Goal: Information Seeking & Learning: Check status

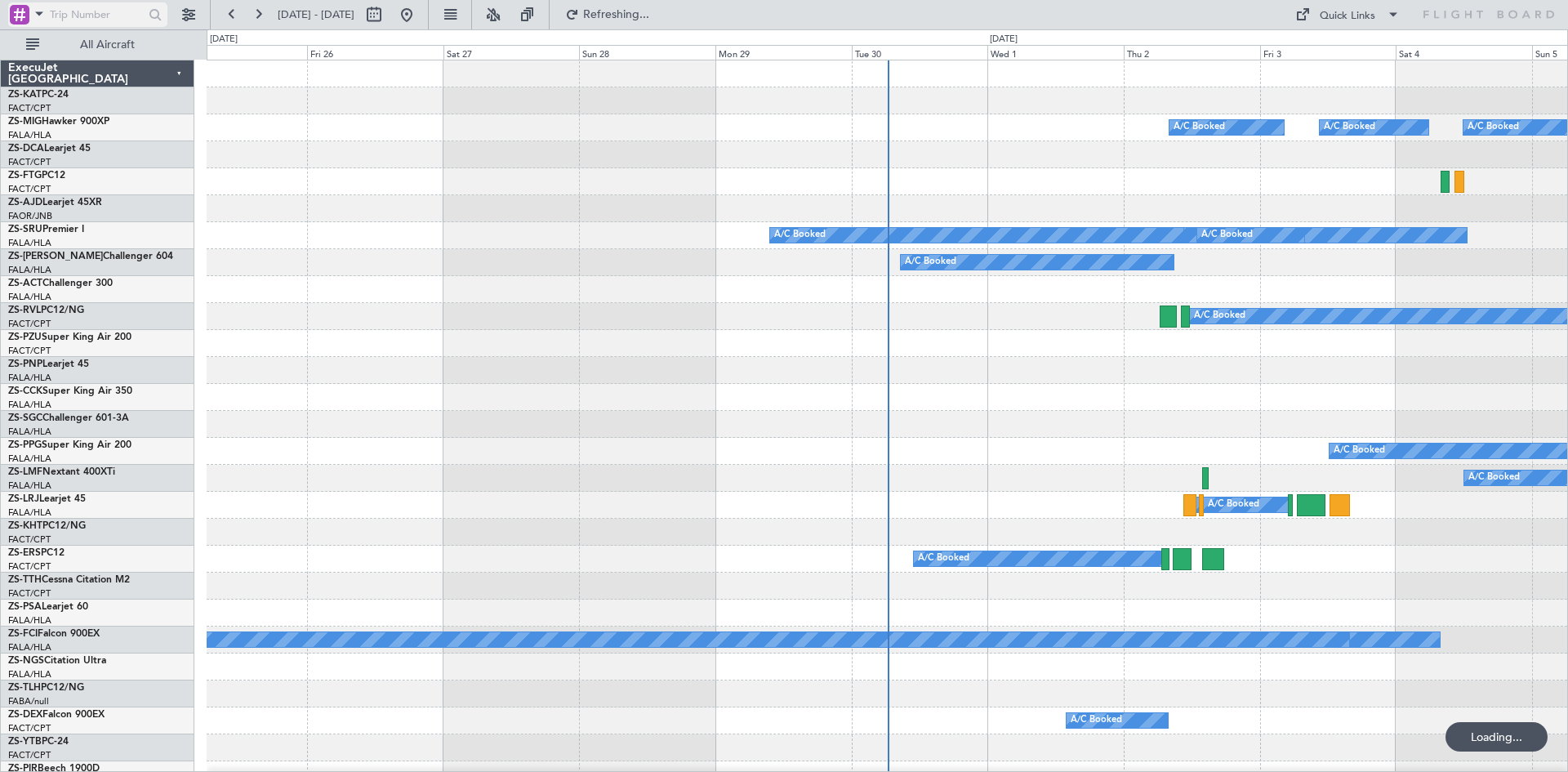
click at [40, 12] on span at bounding box center [40, 13] width 20 height 21
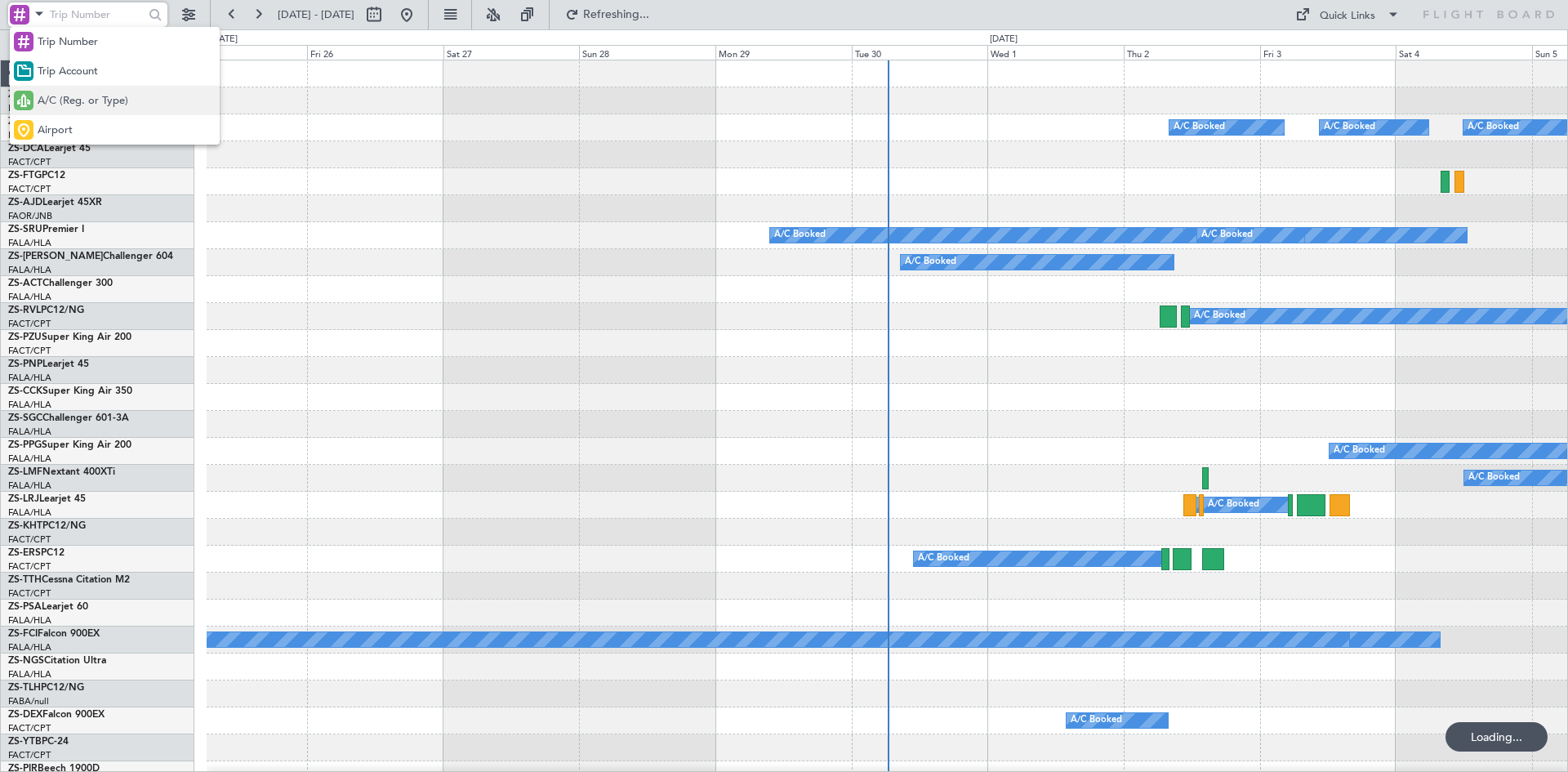
click at [63, 106] on span "A/C (Reg. or Type)" at bounding box center [83, 101] width 91 height 17
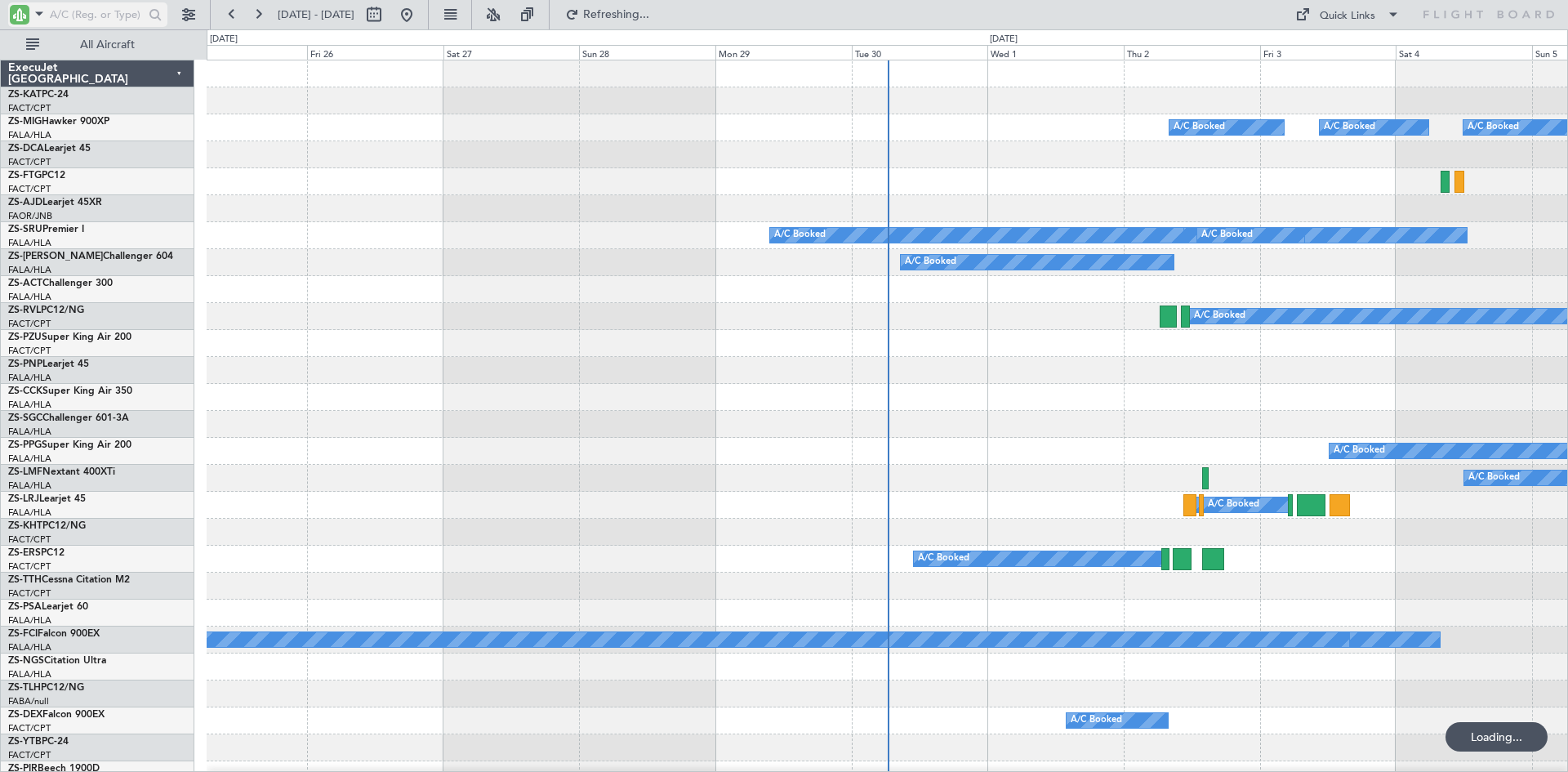
click at [61, 11] on input "text" at bounding box center [96, 14] width 94 height 25
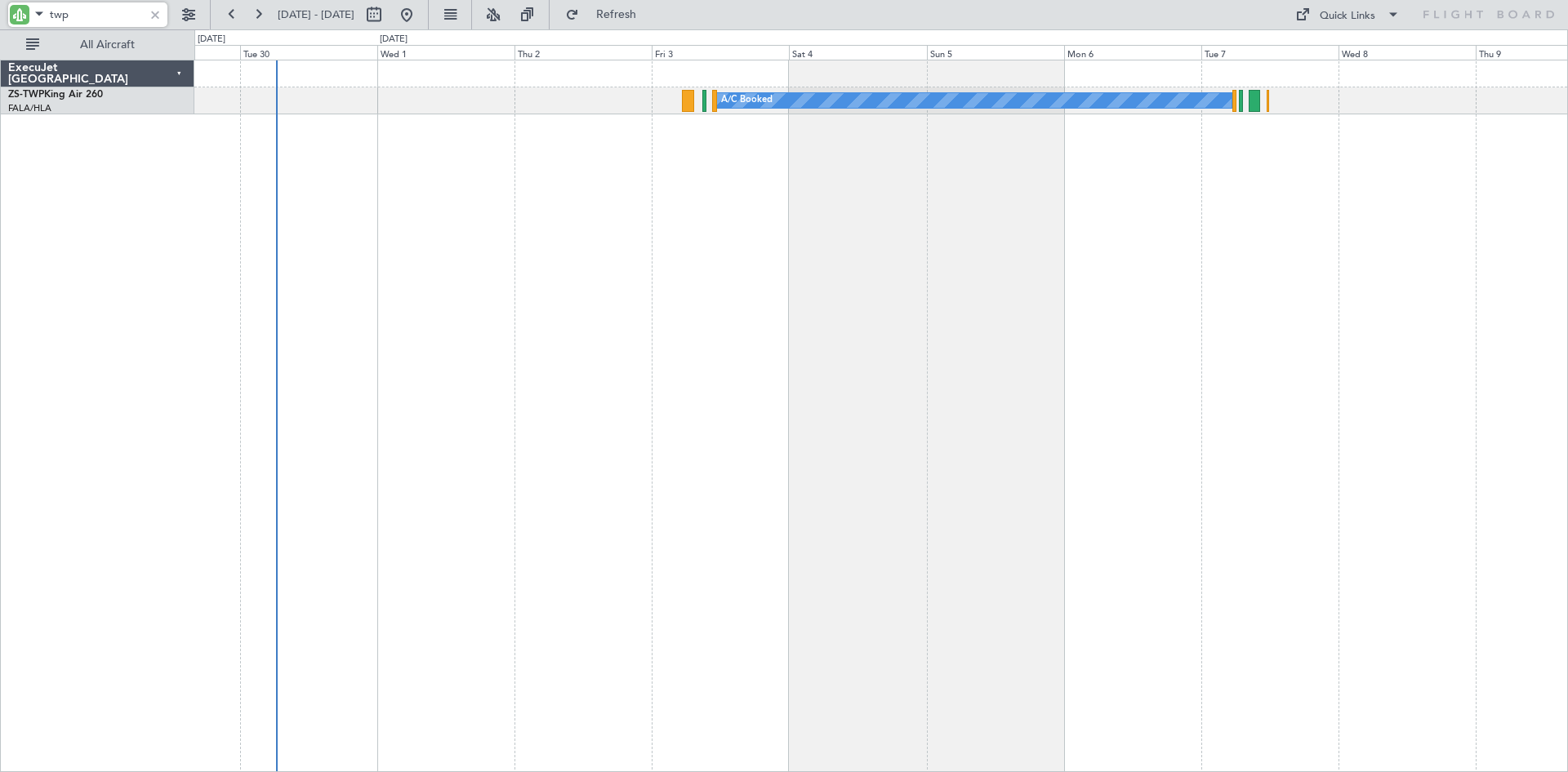
click at [460, 315] on div "A/C Booked A/C Booked A/C Booked A/C Booked" at bounding box center [881, 415] width 1374 height 713
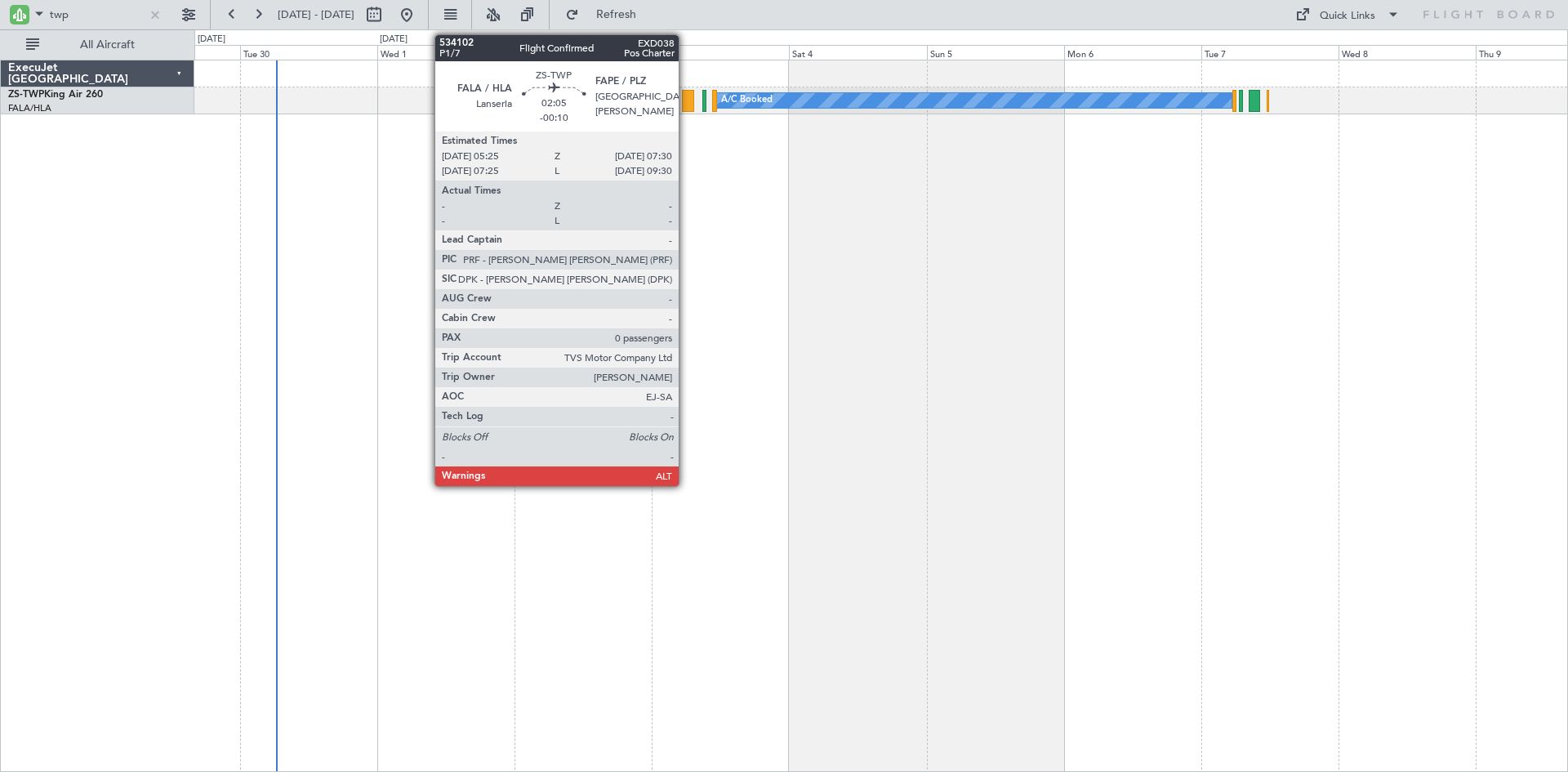
click at [686, 99] on div at bounding box center [688, 101] width 12 height 22
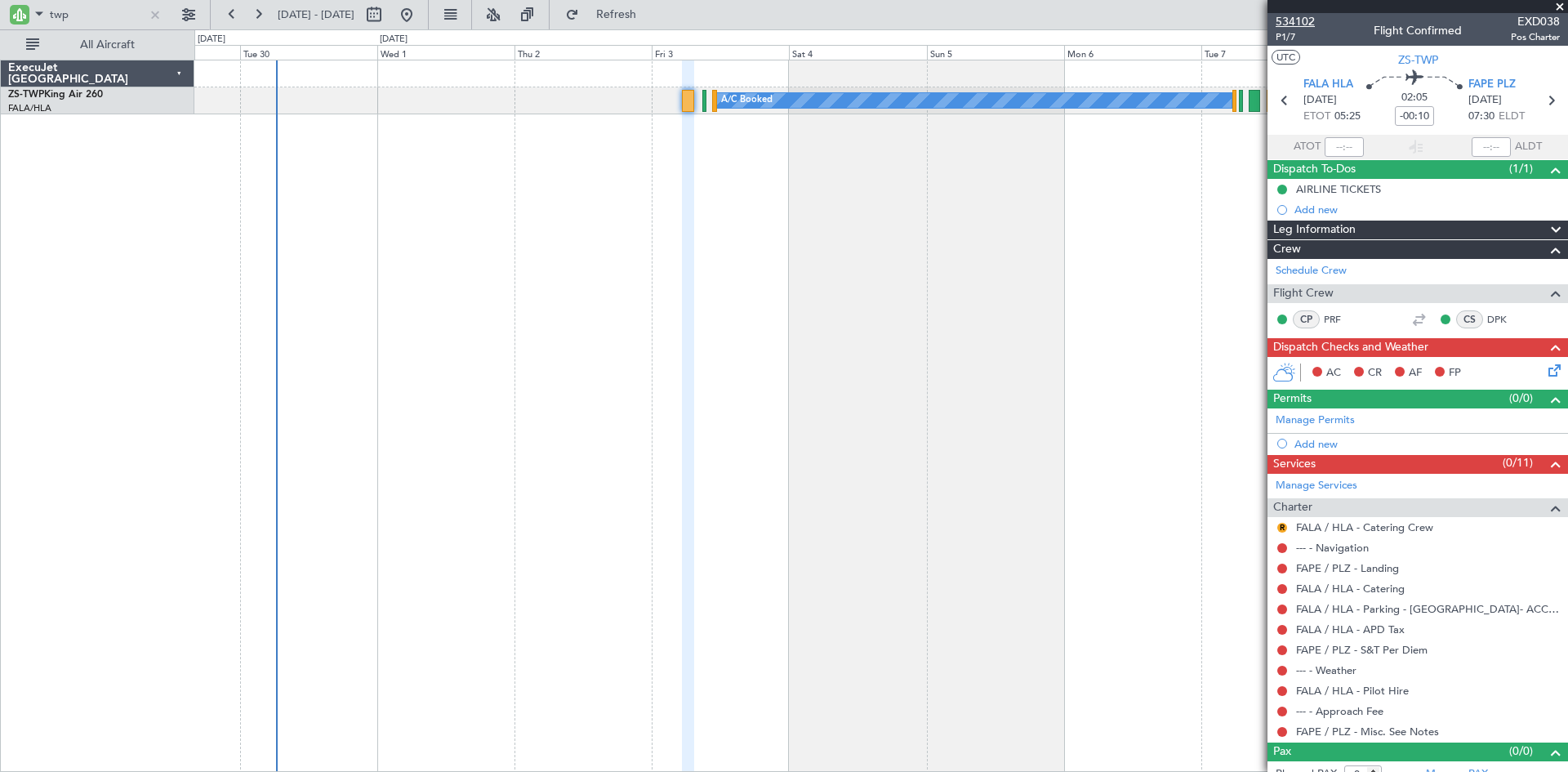
click at [1299, 18] on span "534102" at bounding box center [1295, 21] width 40 height 17
drag, startPoint x: 106, startPoint y: 10, endPoint x: 0, endPoint y: 14, distance: 106.1
click at [0, 14] on div "twp" at bounding box center [105, 15] width 209 height 30
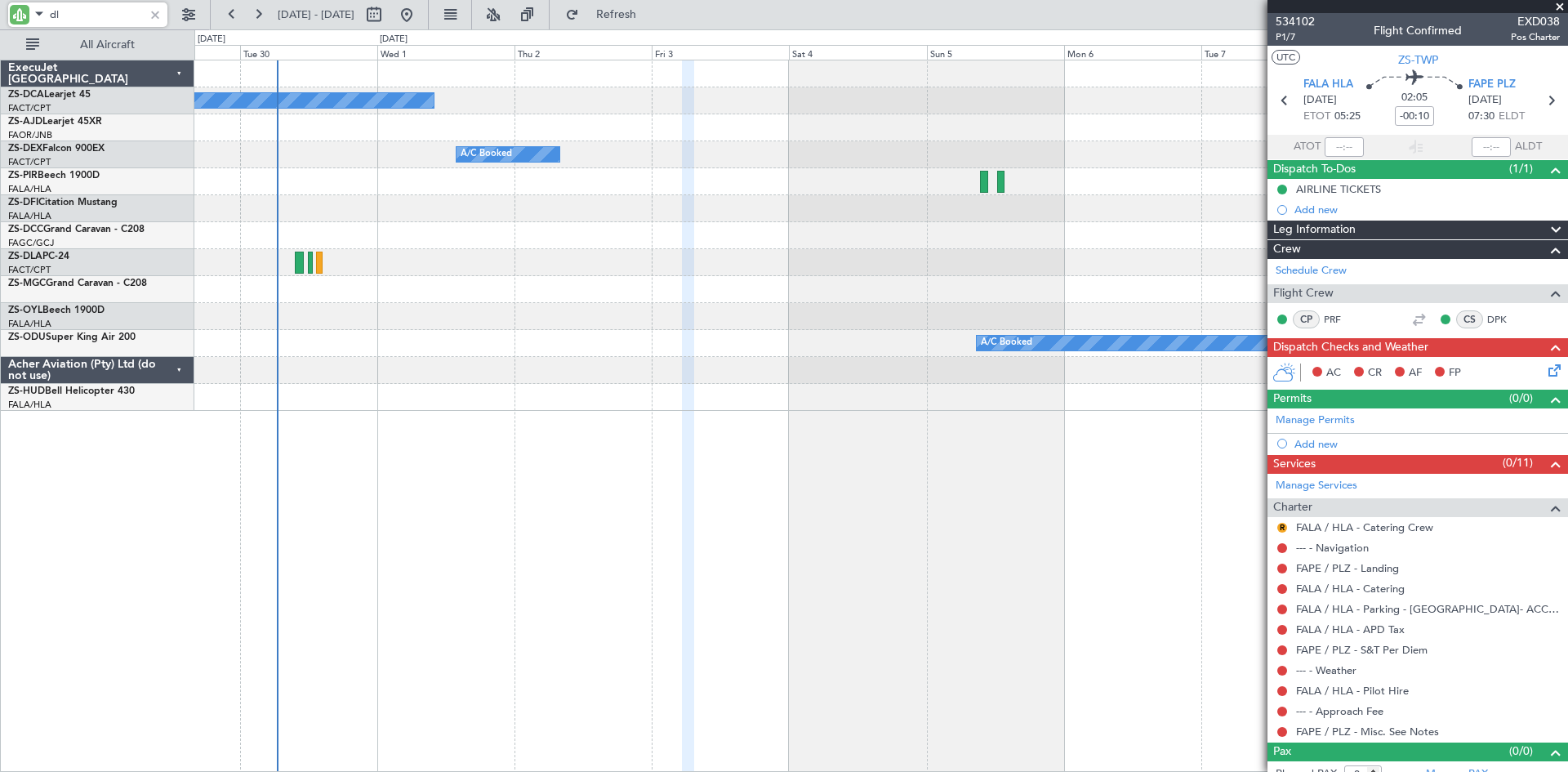
type input "dla"
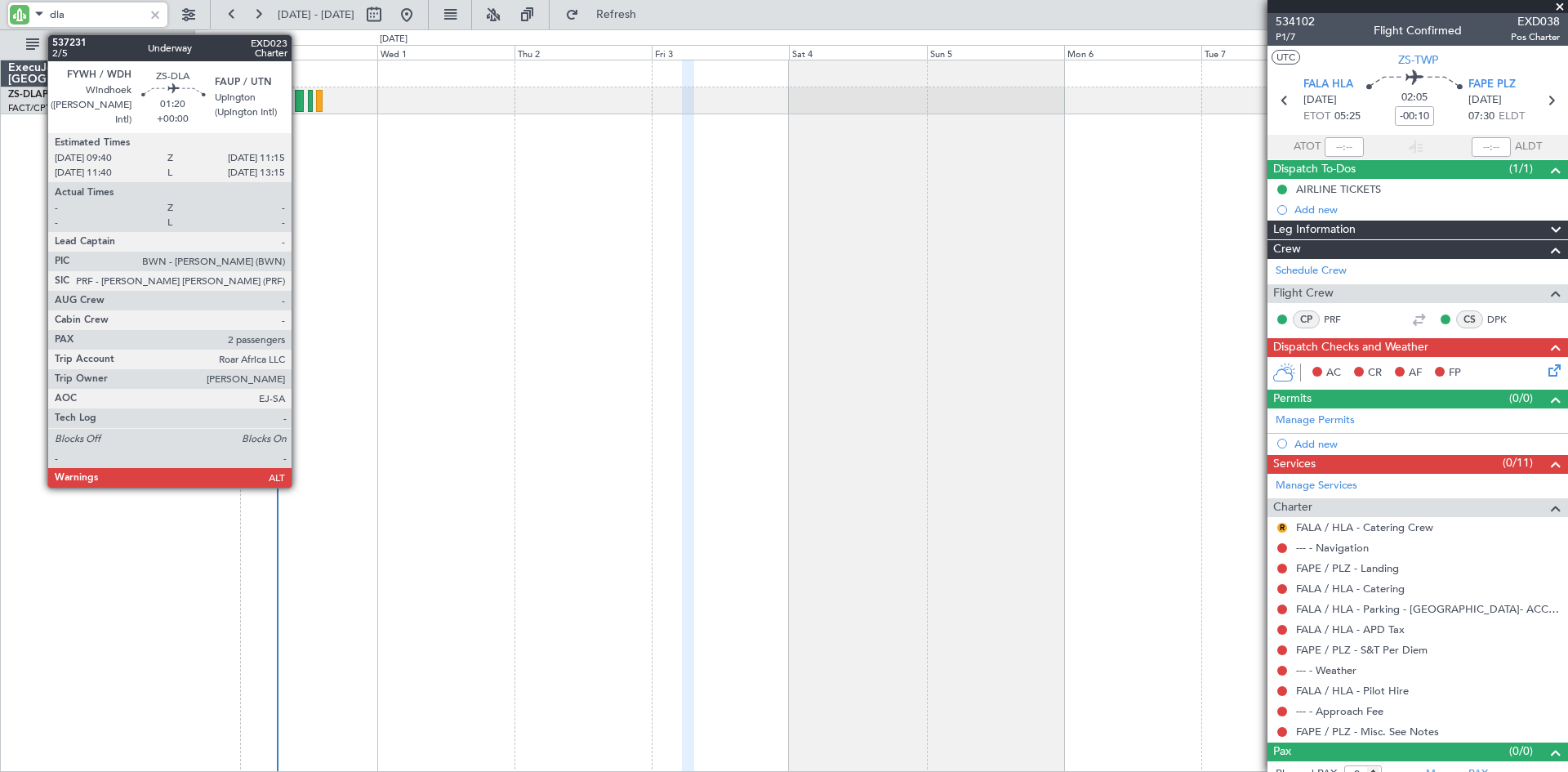
click at [299, 94] on div at bounding box center [299, 101] width 10 height 22
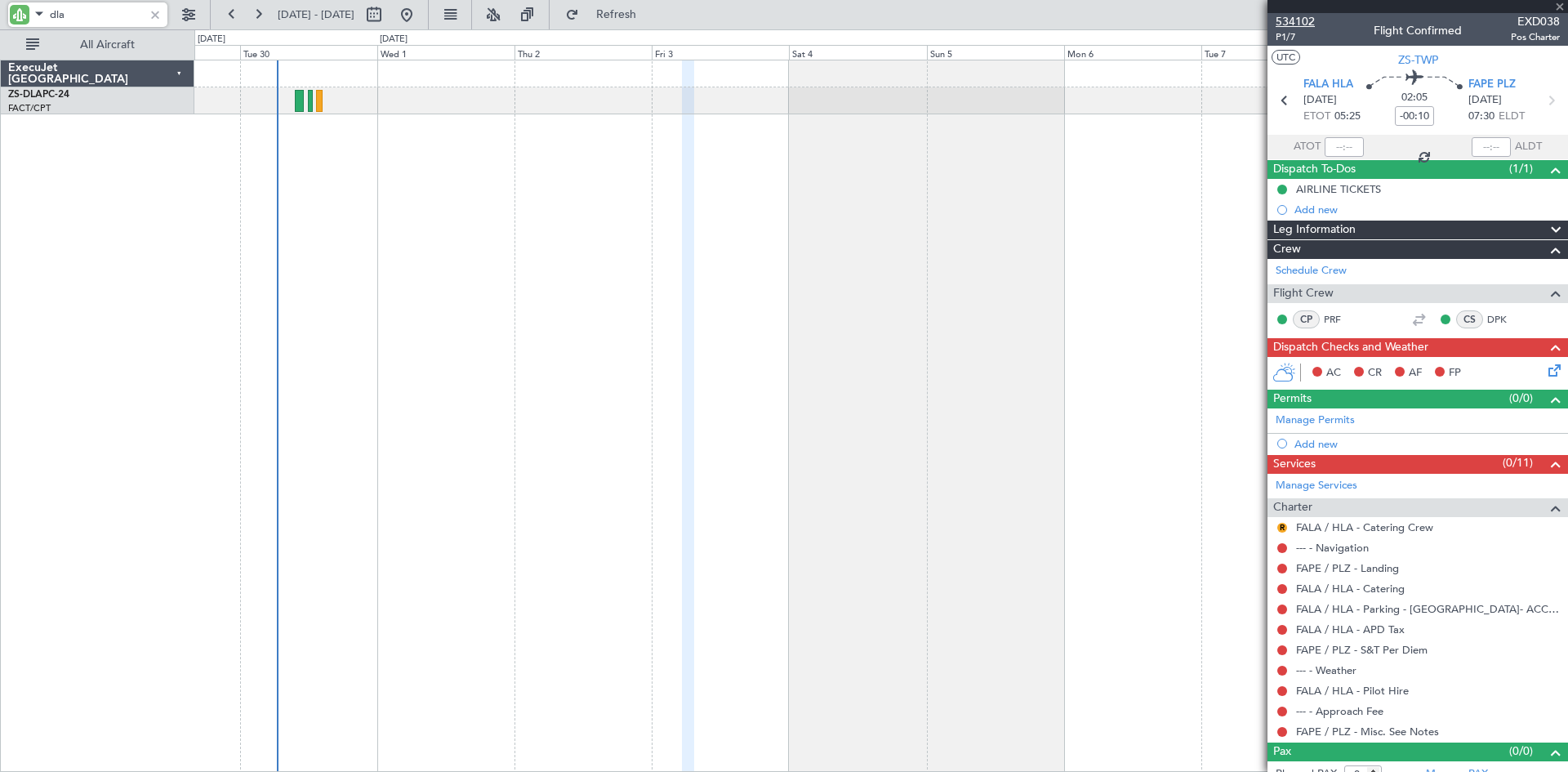
type input "2"
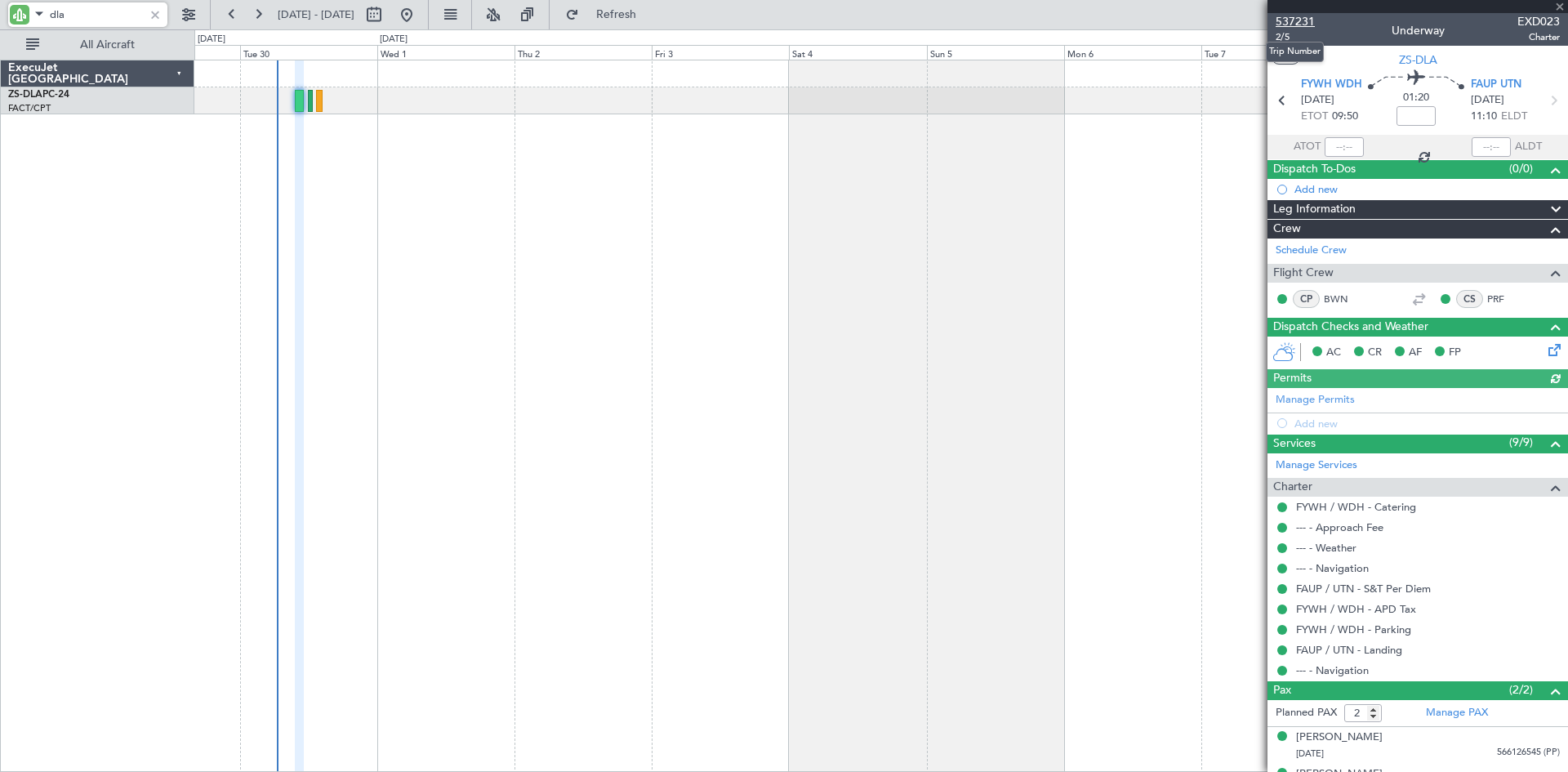
type input "dla"
click at [1299, 21] on span "537231" at bounding box center [1295, 21] width 40 height 17
click at [387, 14] on button at bounding box center [373, 15] width 26 height 26
select select "9"
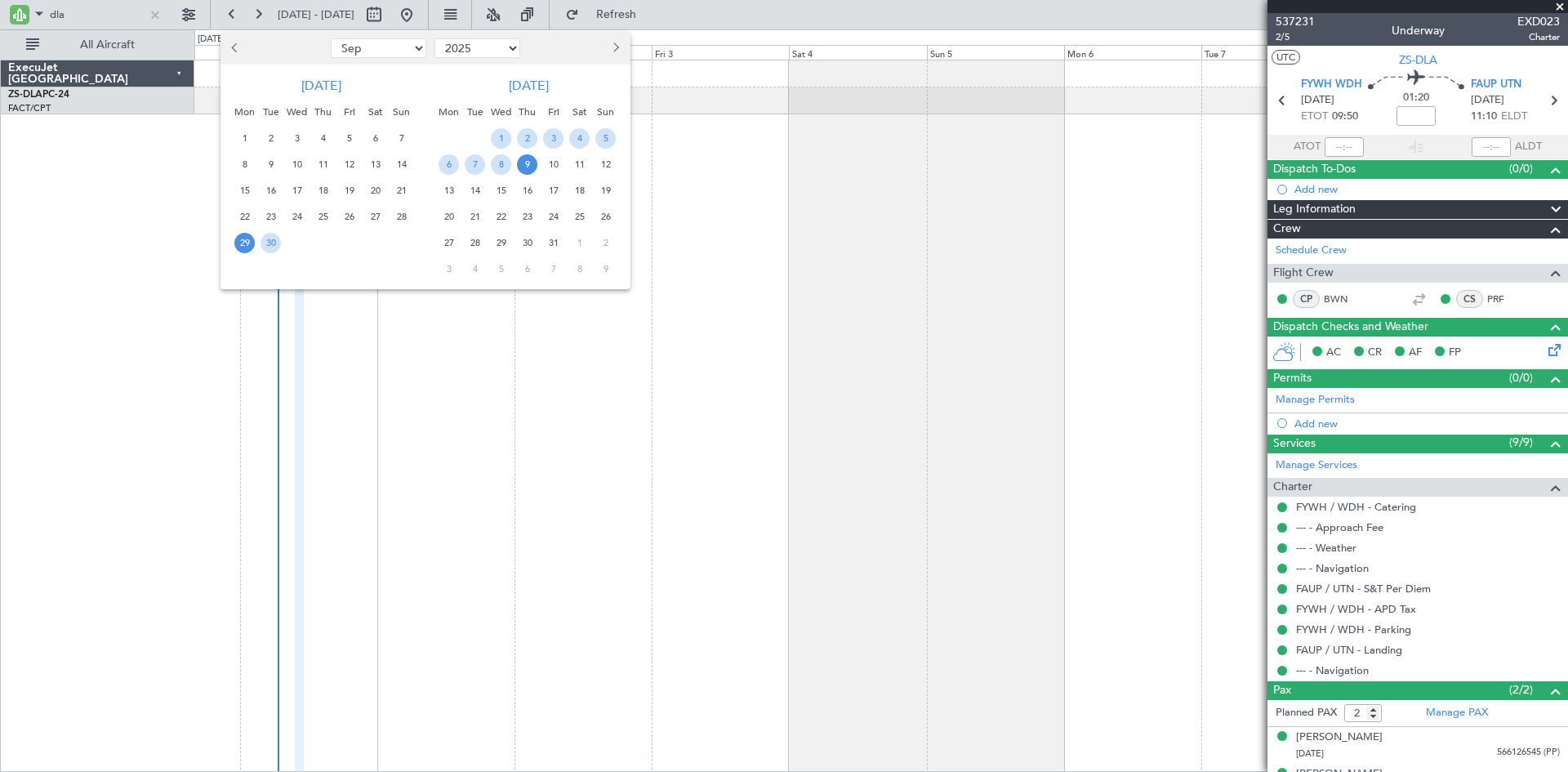
click at [510, 47] on select "2015 2016 2017 2018 2019 2020 2021 2022 2023 2024 2025 2026 2027 2028 2029 2030…" at bounding box center [477, 48] width 86 height 20
select select "2021"
click at [435, 39] on select "2015 2016 2017 2018 2019 2020 2021 2022 2023 2024 2025 2026 2027 2028 2029 2030…" at bounding box center [477, 48] width 86 height 20
click at [528, 214] on span "21" at bounding box center [527, 216] width 21 height 21
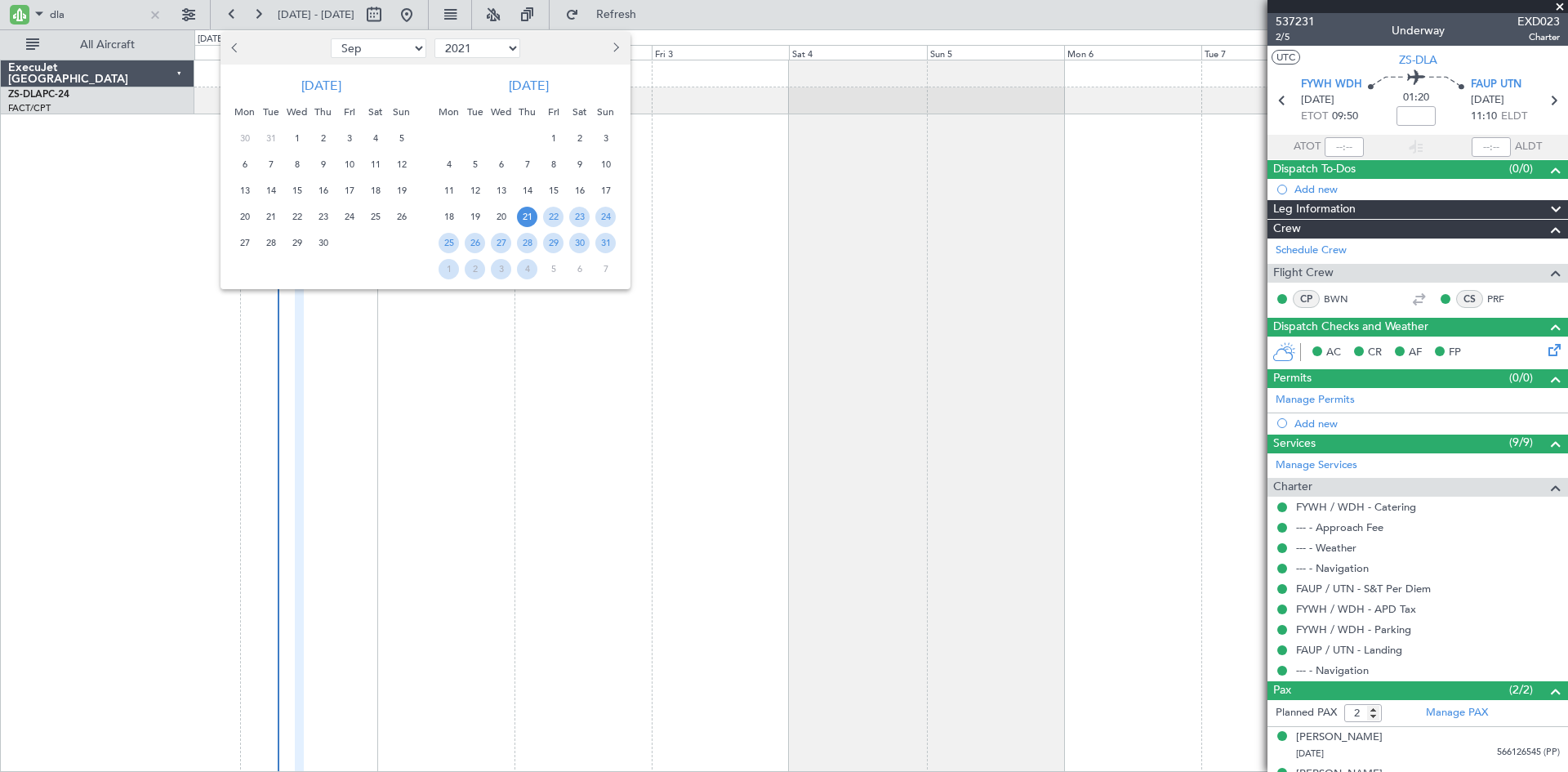
click at [528, 214] on span "21" at bounding box center [527, 216] width 21 height 21
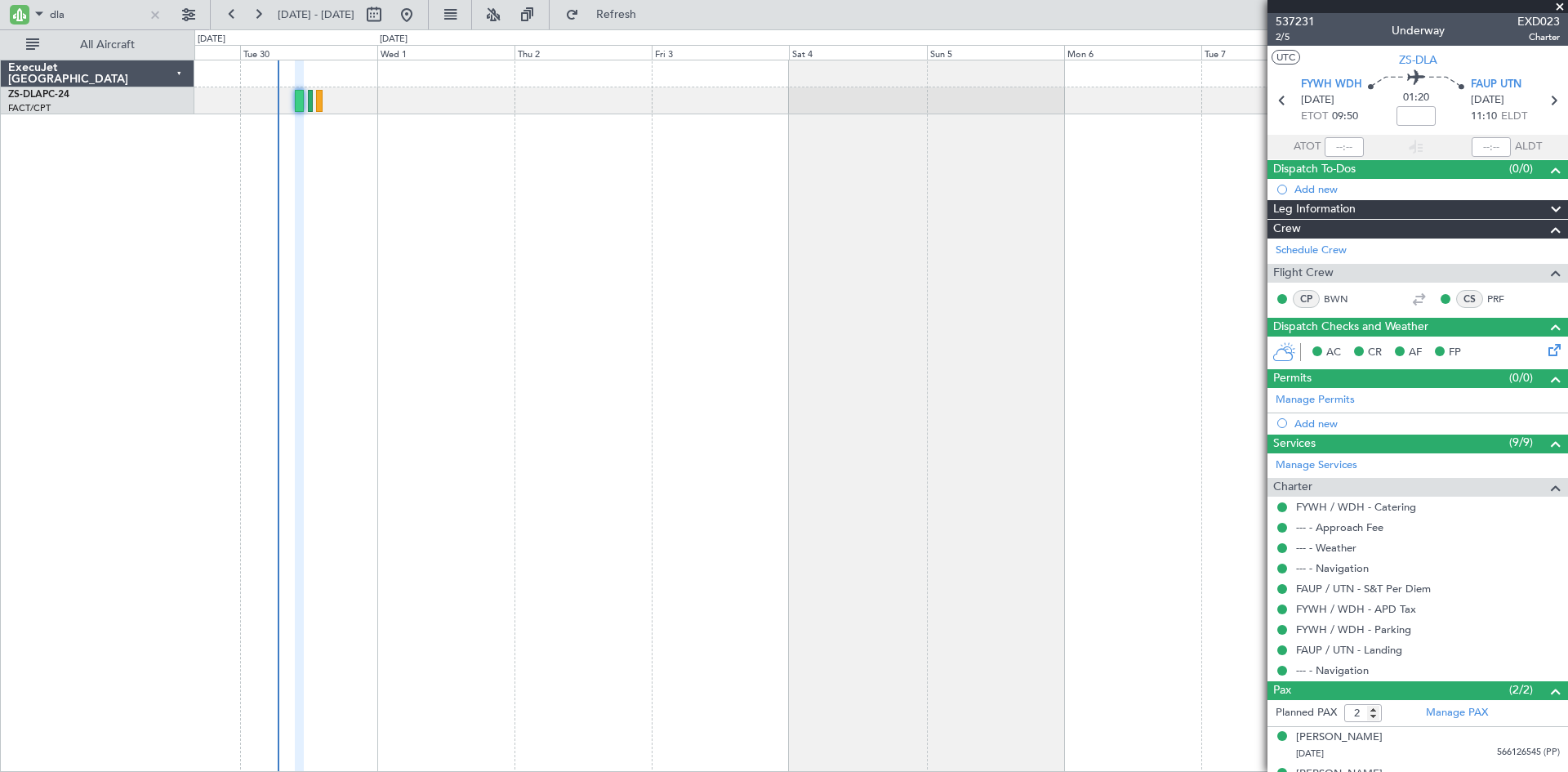
select select "10"
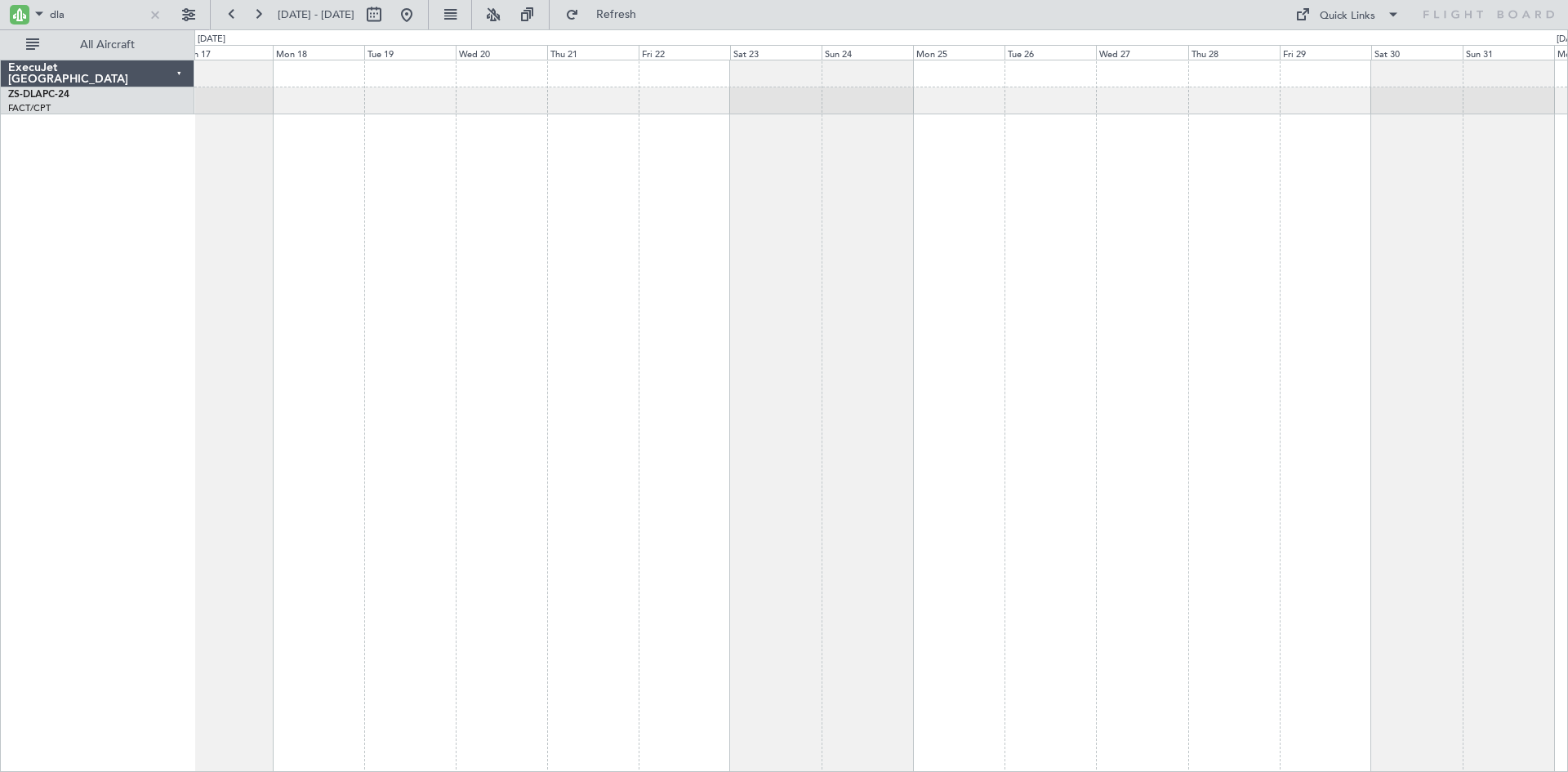
click at [1224, 97] on div at bounding box center [881, 100] width 1373 height 27
click at [107, 19] on input "dla" at bounding box center [96, 14] width 94 height 25
type input "d"
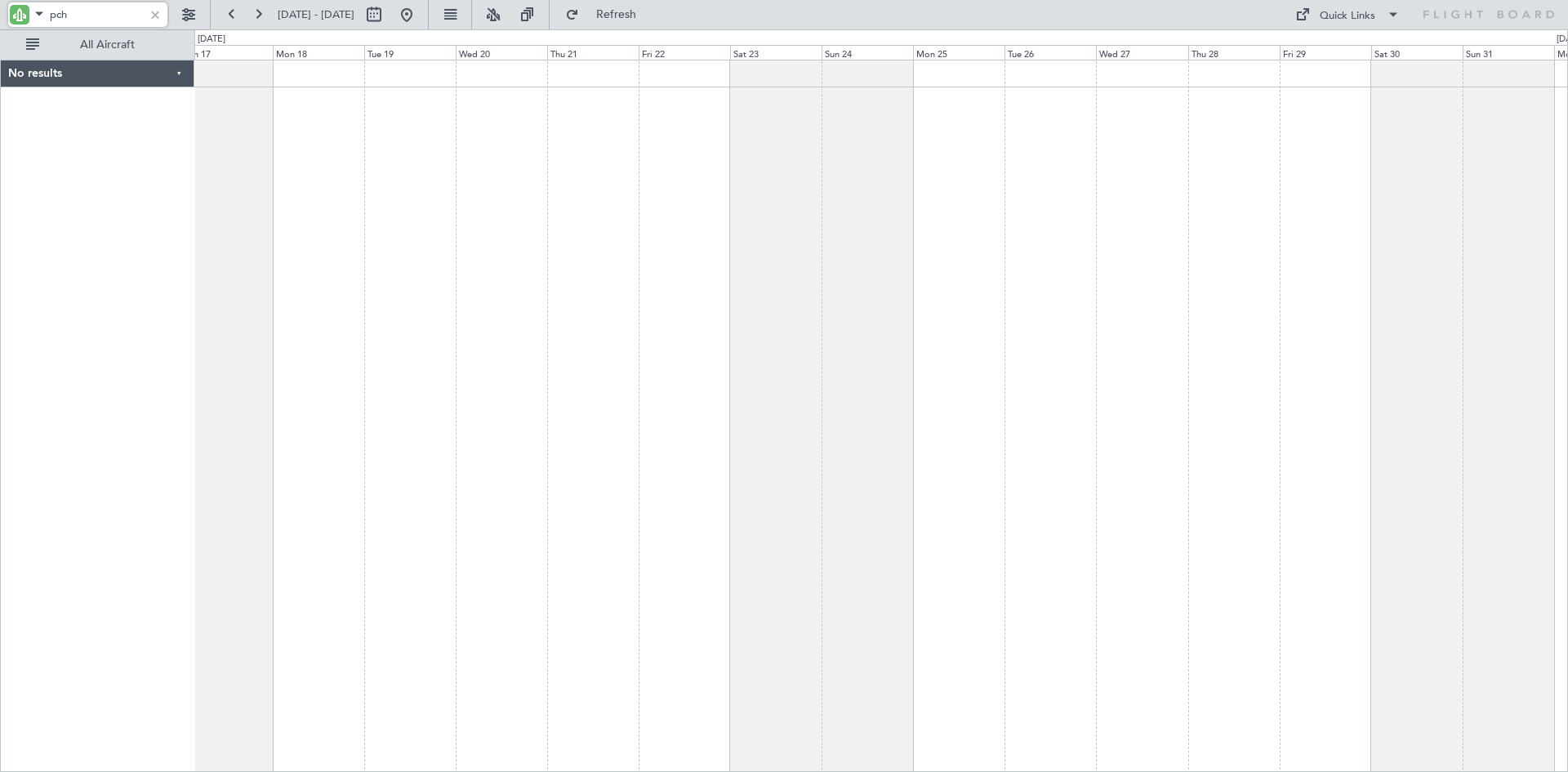
click at [539, 229] on div at bounding box center [881, 415] width 1374 height 713
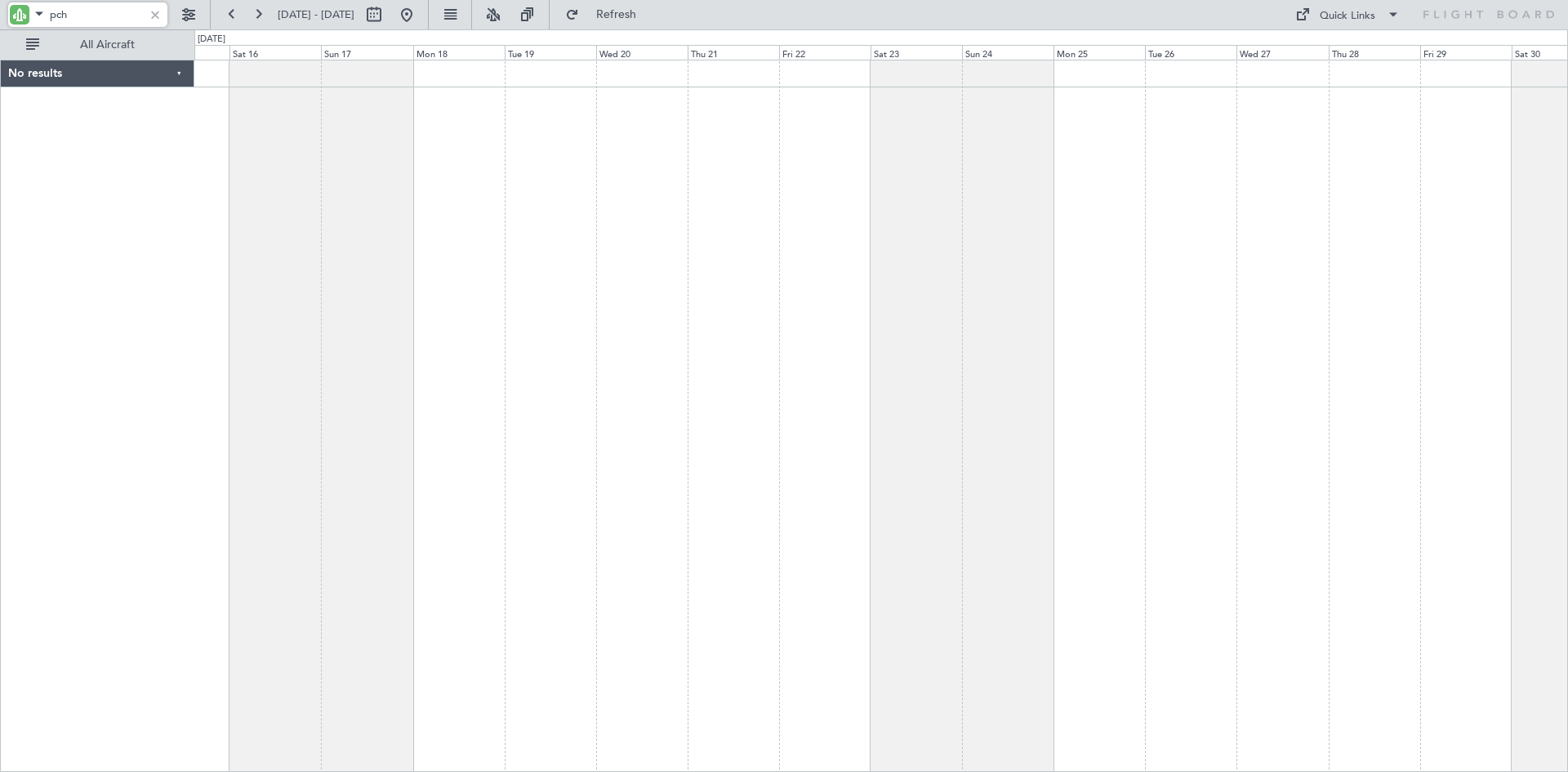
click at [698, 268] on div at bounding box center [881, 415] width 1374 height 713
type input "pch"
click at [387, 16] on button at bounding box center [373, 15] width 26 height 26
select select "10"
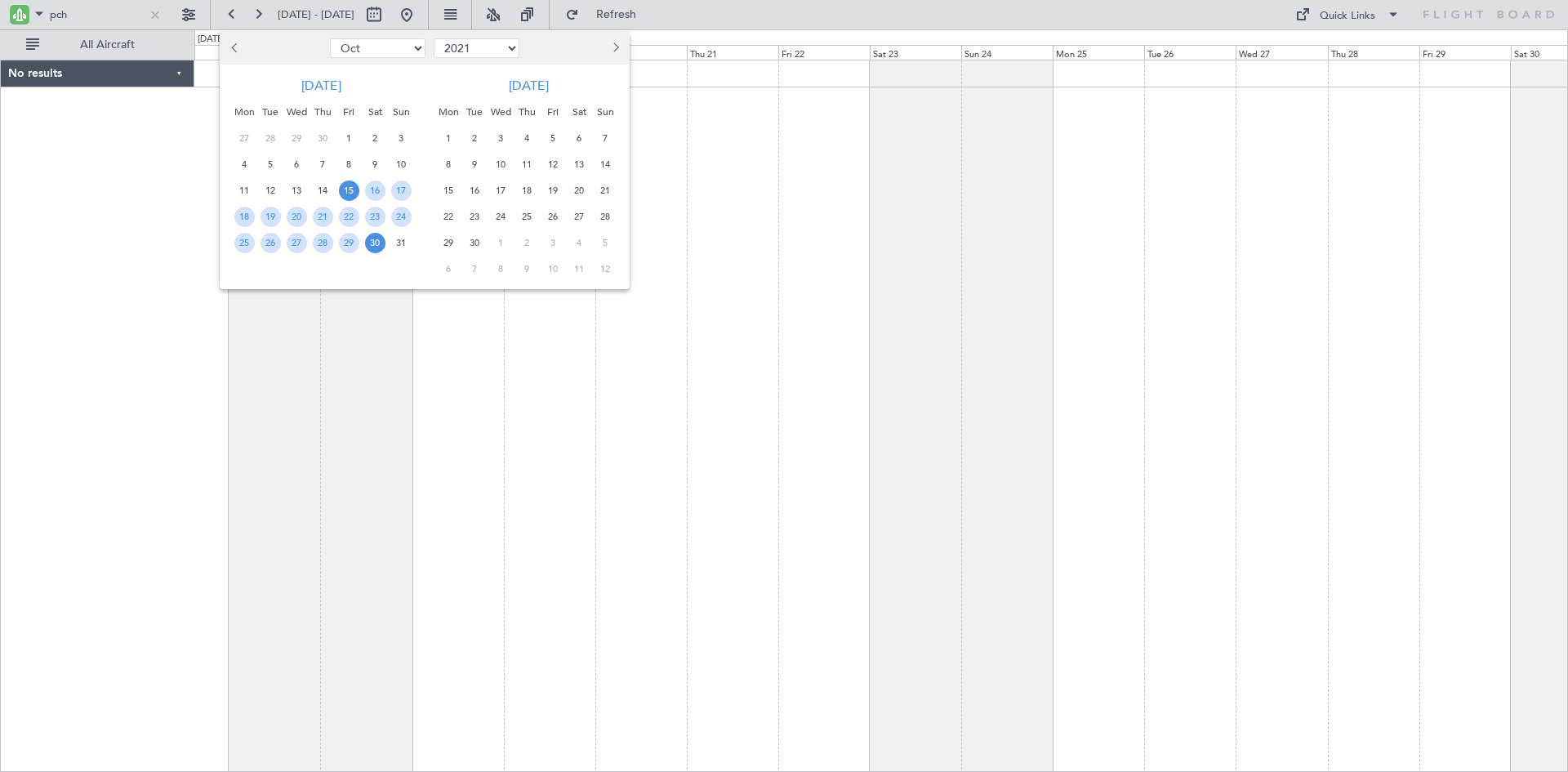
click at [516, 47] on select "2011 2012 2013 2014 2015 2016 2017 2018 2019 2020 2021 2022 2023 2024 2025 2026…" at bounding box center [476, 48] width 86 height 20
select select "2019"
click at [434, 39] on select "2011 2012 2013 2014 2015 2016 2017 2018 2019 2020 2021 2022 2023 2024 2025 2026…" at bounding box center [476, 48] width 86 height 20
click at [234, 45] on span "Previous month" at bounding box center [236, 47] width 10 height 10
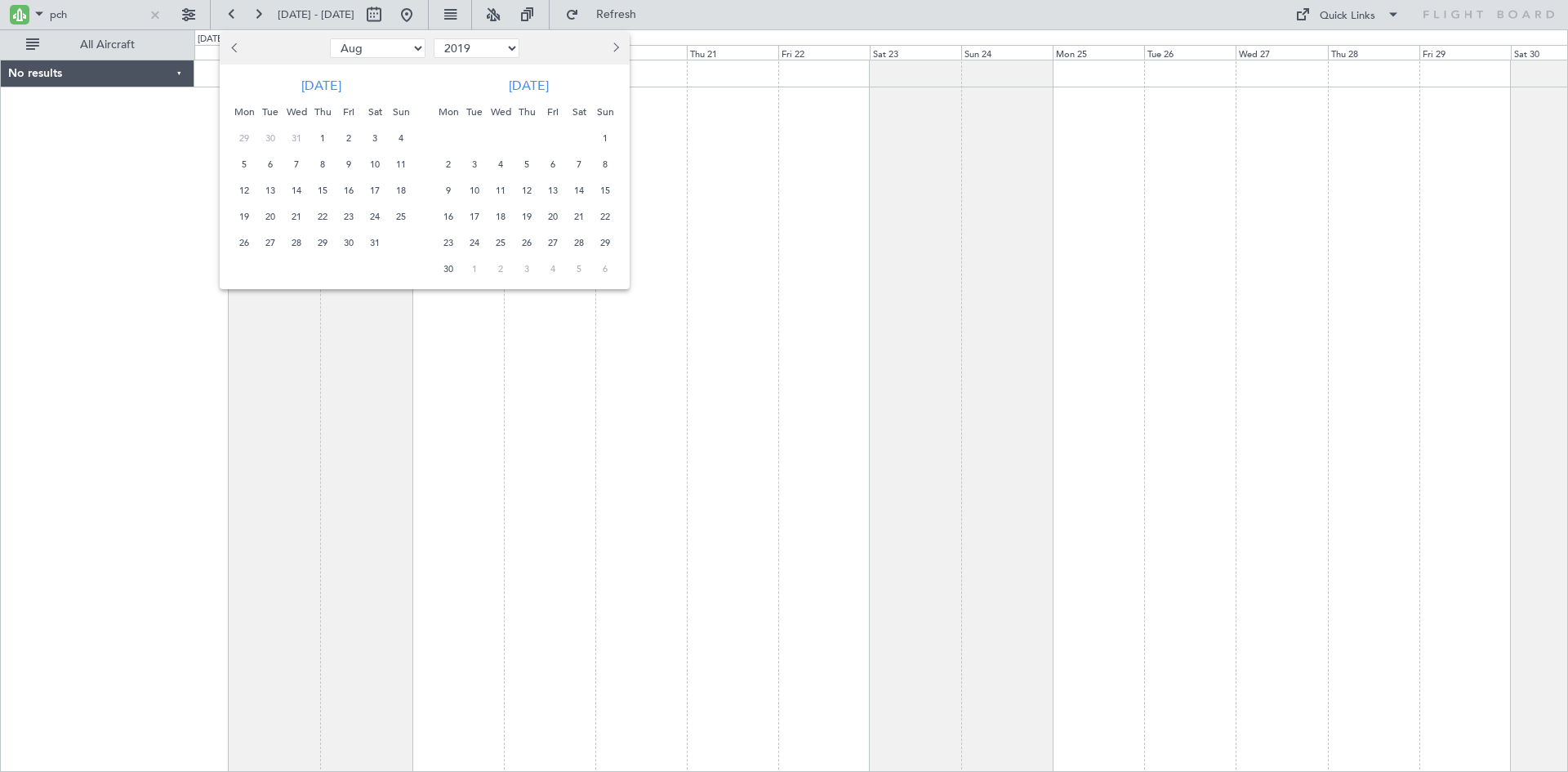
click at [234, 45] on span "Previous month" at bounding box center [236, 47] width 10 height 10
select select "7"
click at [325, 216] on span "25" at bounding box center [323, 216] width 21 height 21
